Goal: Communication & Community: Answer question/provide support

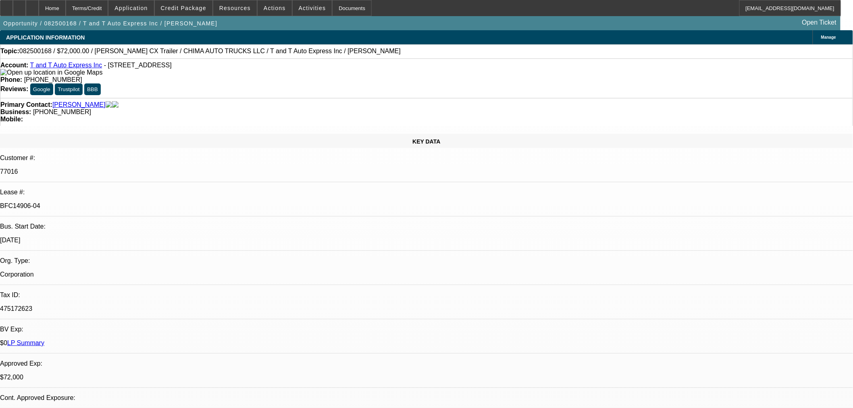
select select "0"
select select "2"
select select "0.1"
select select "4"
select select "0"
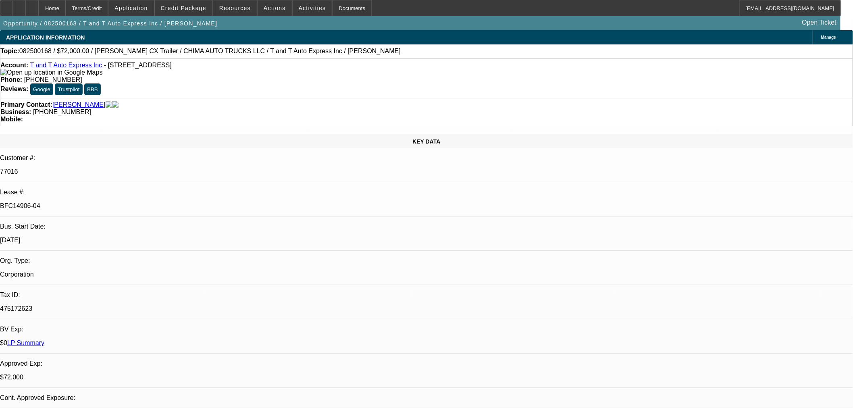
select select "2"
select select "0.1"
select select "4"
select select "0"
select select "2"
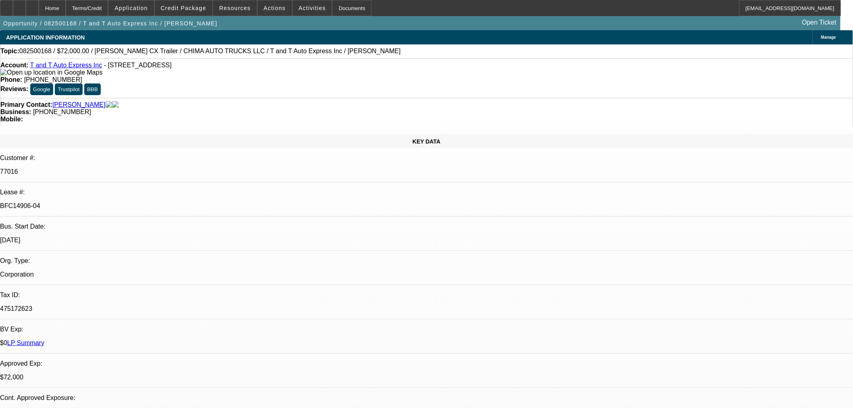
select select "0.1"
select select "4"
select select "0.15"
select select "2"
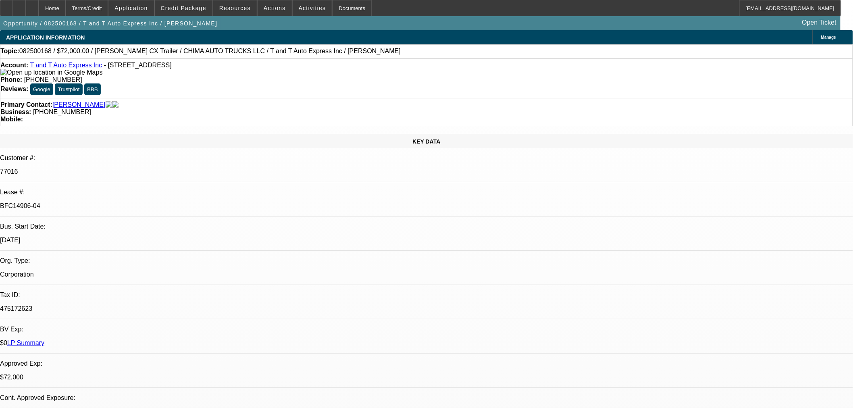
select select "0"
select select "6"
drag, startPoint x: 668, startPoint y: 289, endPoint x: 638, endPoint y: 286, distance: 30.3
drag, startPoint x: 505, startPoint y: 176, endPoint x: 496, endPoint y: 175, distance: 9.3
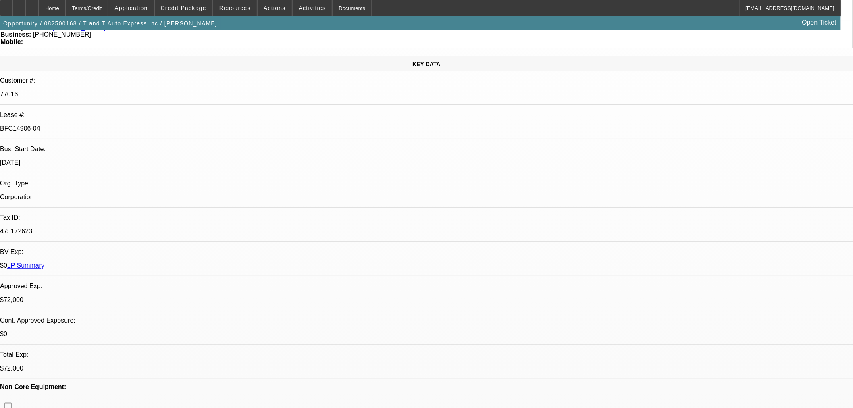
scroll to position [0, 0]
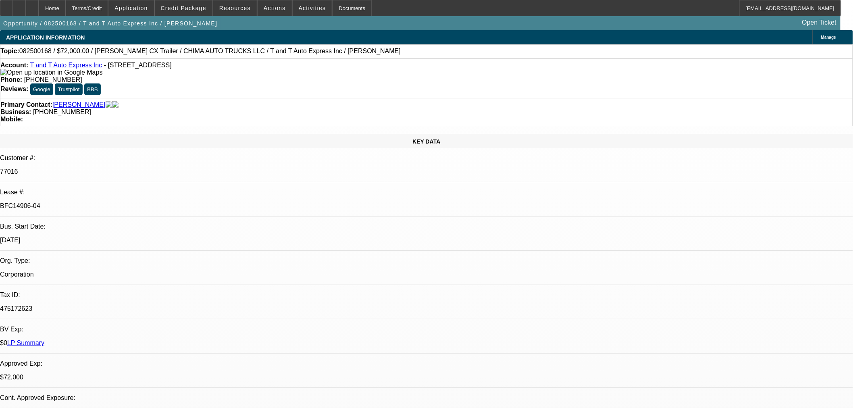
click at [13, 12] on div at bounding box center [6, 8] width 13 height 16
click at [26, 7] on div at bounding box center [19, 8] width 13 height 16
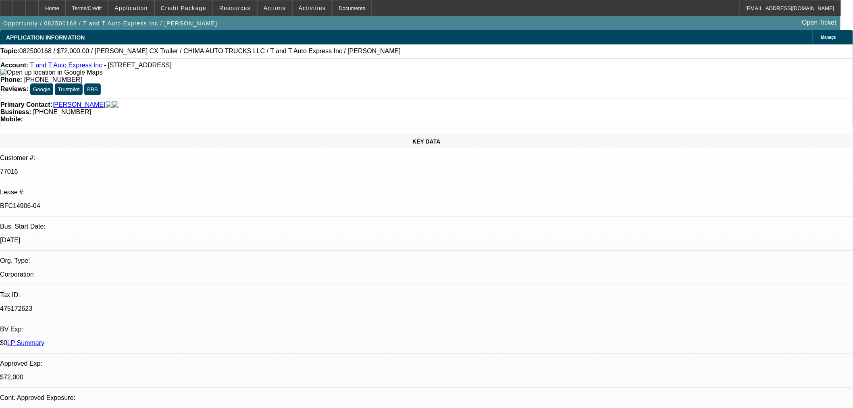
drag, startPoint x: 713, startPoint y: 103, endPoint x: 719, endPoint y: 110, distance: 9.4
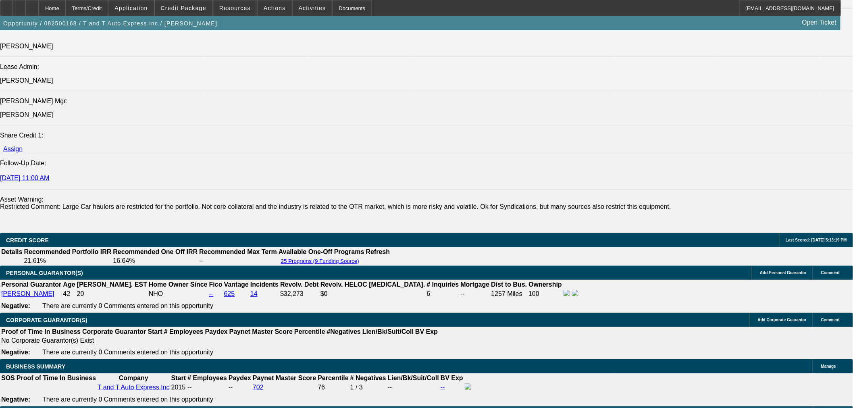
scroll to position [1298, 0]
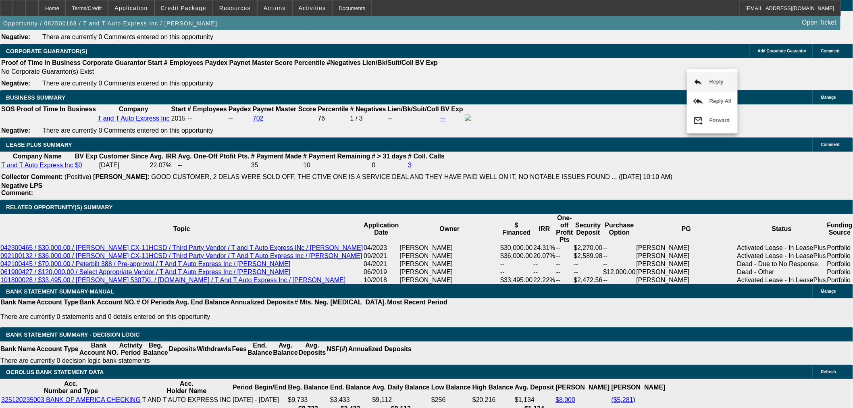
click at [654, 100] on button "reply_all Reply All" at bounding box center [648, 105] width 51 height 19
drag, startPoint x: 828, startPoint y: 272, endPoint x: 667, endPoint y: 278, distance: 161.3
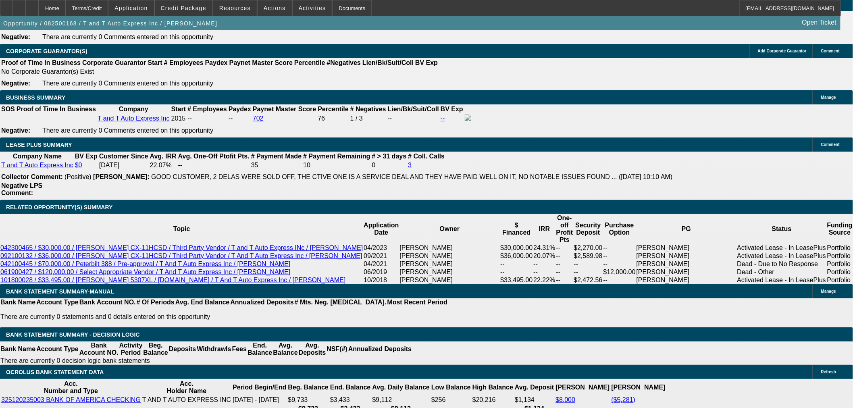
drag, startPoint x: 663, startPoint y: 275, endPoint x: 670, endPoint y: 276, distance: 6.5
